Goal: Information Seeking & Learning: Compare options

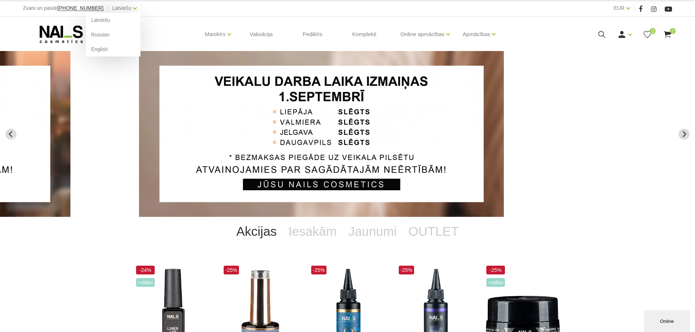
click at [120, 7] on div "Latviešu Latviešu Russian English" at bounding box center [124, 8] width 24 height 9
click at [96, 49] on link "English" at bounding box center [113, 49] width 55 height 15
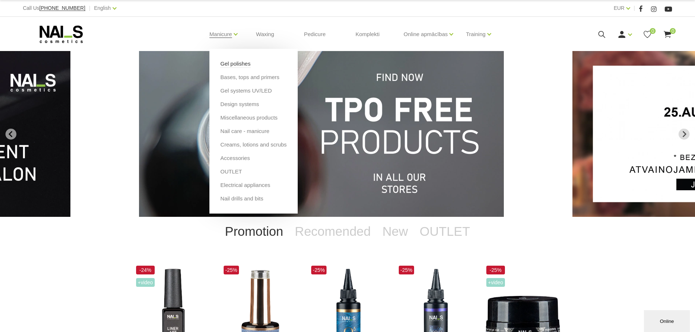
click at [228, 62] on link "Gel polishes" at bounding box center [235, 64] width 30 height 8
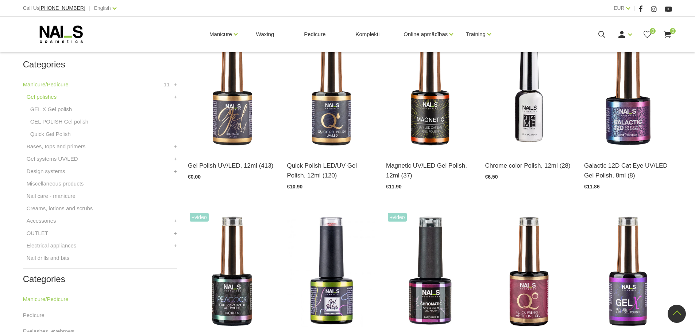
scroll to position [182, 0]
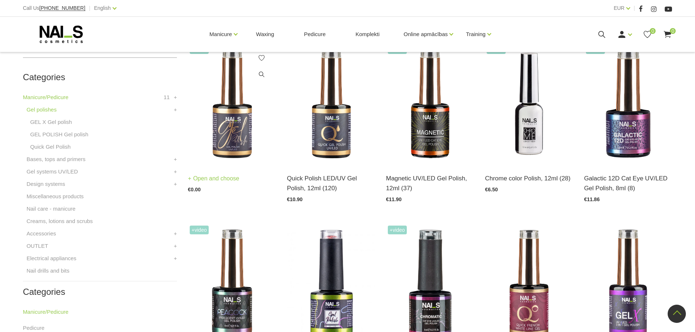
click at [245, 140] on img at bounding box center [232, 103] width 88 height 121
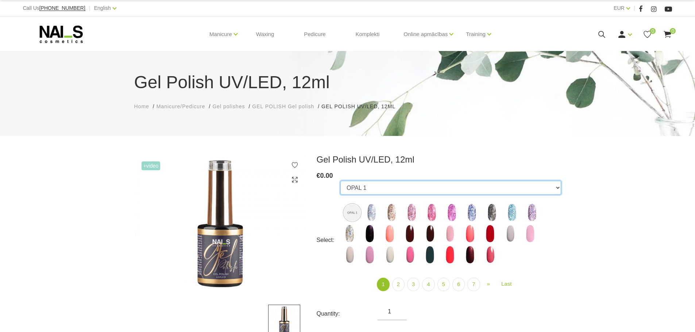
click at [560, 187] on select "OPAL 1 GALAXY 01 GALAXY 02 GALAXY 03 GALAXY 04 GALAXY 05 GALAXY 07 GALAXY 17 GA…" at bounding box center [450, 188] width 220 height 14
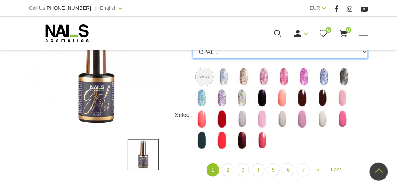
scroll to position [135, 0]
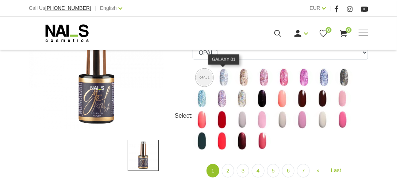
click at [224, 80] on img at bounding box center [223, 77] width 18 height 18
select select "4146"
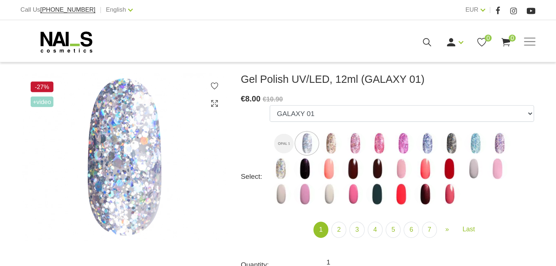
scroll to position [94, 0]
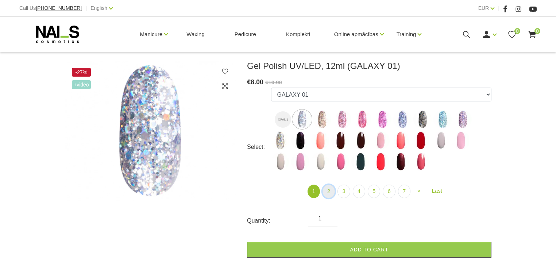
click at [333, 193] on link "2" at bounding box center [328, 190] width 12 height 13
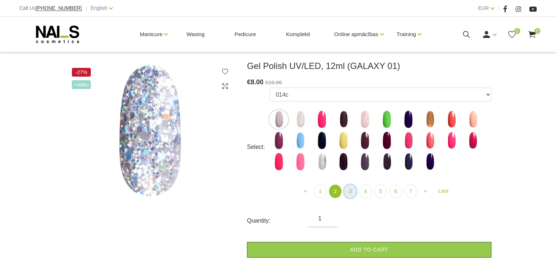
click at [350, 191] on link "3" at bounding box center [350, 190] width 12 height 13
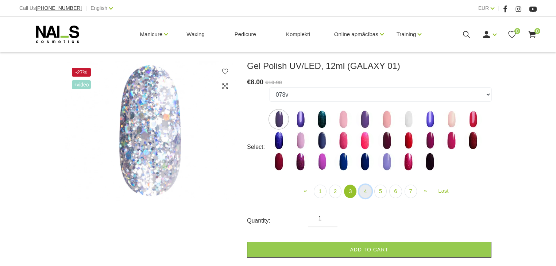
click at [368, 194] on link "4" at bounding box center [365, 190] width 12 height 13
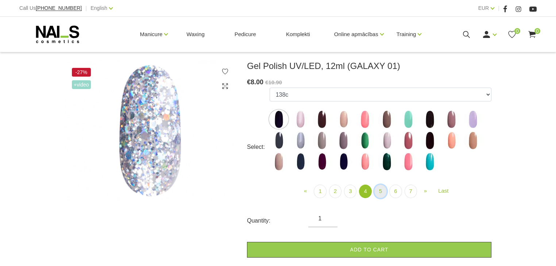
click at [380, 194] on link "5" at bounding box center [380, 190] width 12 height 13
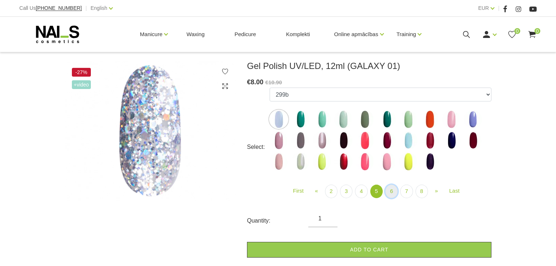
click at [389, 193] on link "6" at bounding box center [391, 190] width 12 height 13
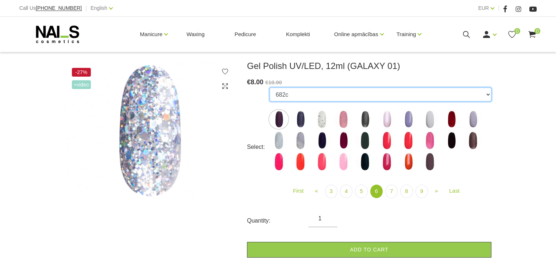
click at [487, 95] on select "OPAL 1 GALAXY 01 GALAXY 02 GALAXY 03 GALAXY 04 GALAXY 05 GALAXY 07 GALAXY 17 GA…" at bounding box center [380, 95] width 222 height 14
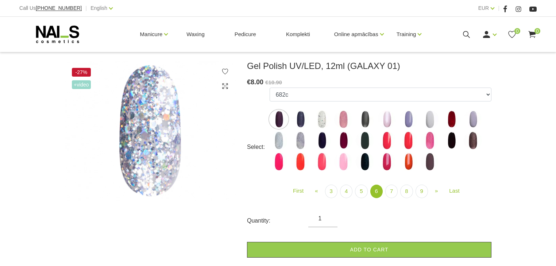
click at [526, 146] on div "-27% +Video Gel Polish UV/LED, 12ml (GALAXY 01) € 8.00 €10.90 Select: OPAL 1 GA…" at bounding box center [278, 253] width 556 height 384
click at [393, 194] on link "7" at bounding box center [391, 190] width 12 height 13
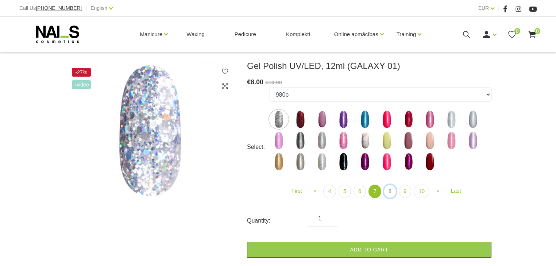
click at [393, 194] on link "8" at bounding box center [390, 190] width 12 height 13
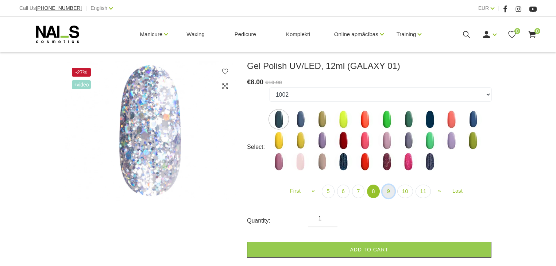
click at [389, 191] on link "9" at bounding box center [388, 190] width 12 height 13
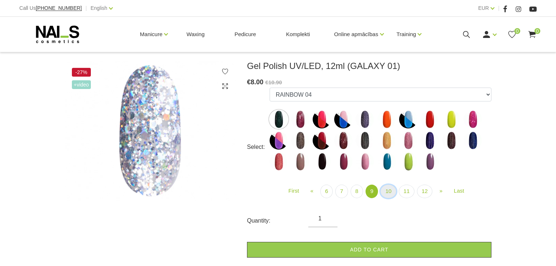
click at [390, 193] on link "10" at bounding box center [388, 190] width 16 height 13
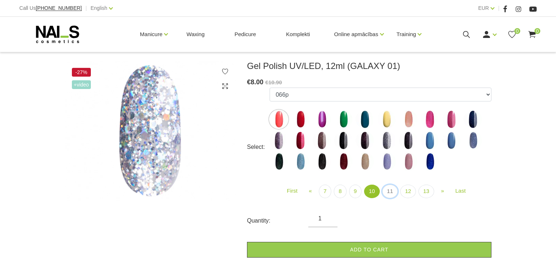
click at [390, 193] on link "11" at bounding box center [390, 190] width 16 height 13
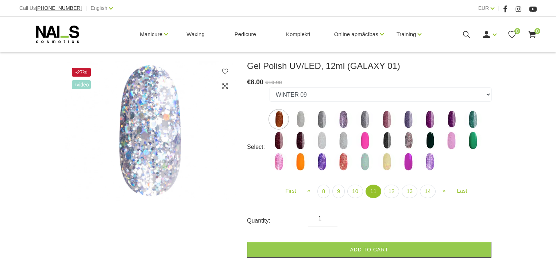
click at [426, 228] on form "Select: OPAL 1 GALAXY 01 GALAXY 02 GALAXY 03 GALAXY 04 GALAXY 05 GALAXY 07 GALA…" at bounding box center [369, 173] width 244 height 170
